Goal: Information Seeking & Learning: Learn about a topic

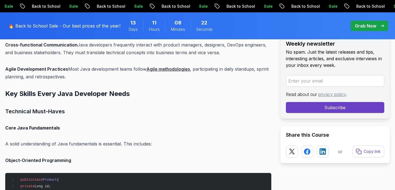
scroll to position [1105, 0]
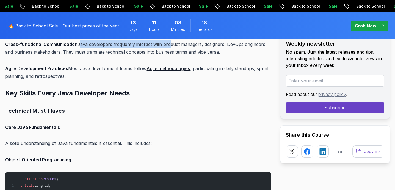
drag, startPoint x: 77, startPoint y: 44, endPoint x: 165, endPoint y: 46, distance: 87.9
click at [165, 45] on p "Cross-functional Communication Java developers frequently interact with product…" at bounding box center [138, 47] width 266 height 15
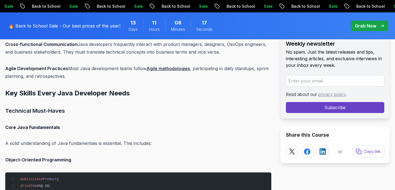
click at [174, 43] on p "Cross-functional Communication Java developers frequently interact with product…" at bounding box center [138, 47] width 266 height 15
drag, startPoint x: 111, startPoint y: 44, endPoint x: 224, endPoint y: 54, distance: 113.3
click at [224, 54] on p "Cross-functional Communication Java developers frequently interact with product…" at bounding box center [138, 47] width 266 height 15
copy p "frequently interact with product managers, designers, DevOps engineers, and bus…"
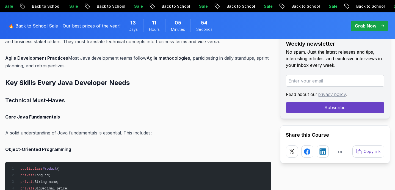
scroll to position [1116, 0]
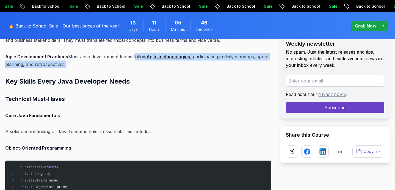
drag, startPoint x: 132, startPoint y: 57, endPoint x: 67, endPoint y: 62, distance: 65.3
click at [67, 62] on p "Agile Development Practices Most Java development teams follow Agile methodolog…" at bounding box center [138, 60] width 266 height 15
copy p "follow Agile methodologies , participating in daily standups, sprint planning, …"
click at [256, 27] on div "🔥 Back to School Sale - Our best prices of the year! 13 Days 10 Hours 59 Minute…" at bounding box center [197, 25] width 384 height 27
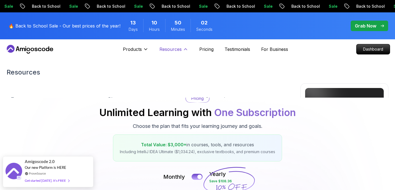
click at [184, 48] on icon at bounding box center [185, 48] width 5 height 5
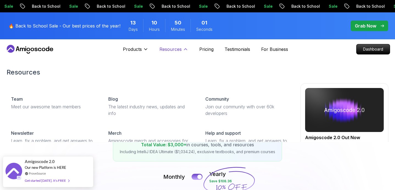
click at [180, 52] on p "Resources" at bounding box center [170, 49] width 22 height 7
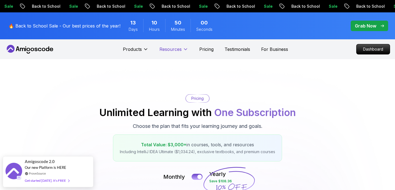
click at [180, 52] on p "Resources" at bounding box center [170, 49] width 22 height 7
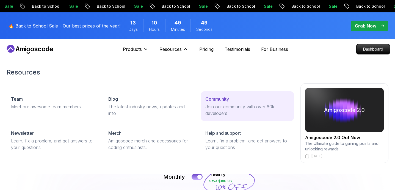
click at [248, 109] on p "Join our community with over 60k developers" at bounding box center [247, 109] width 84 height 13
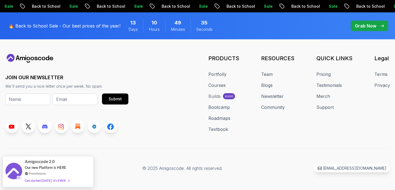
scroll to position [598, 0]
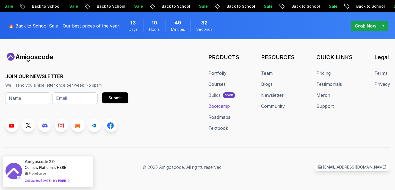
click at [221, 105] on link "Bootcamp" at bounding box center [218, 106] width 21 height 7
